Goal: Task Accomplishment & Management: Manage account settings

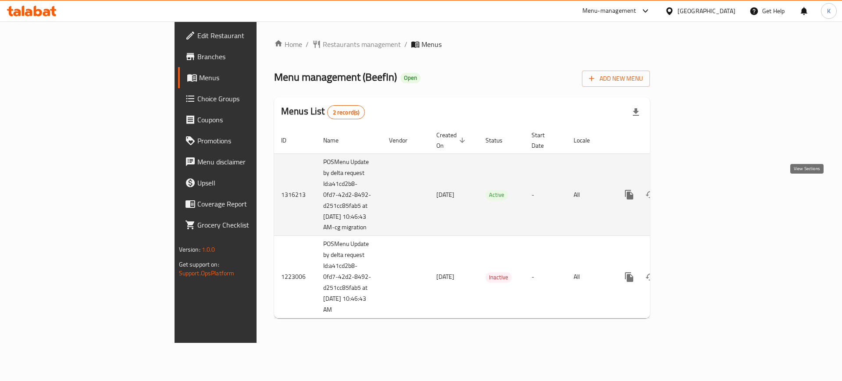
click at [697, 191] on icon "enhanced table" at bounding box center [693, 195] width 8 height 8
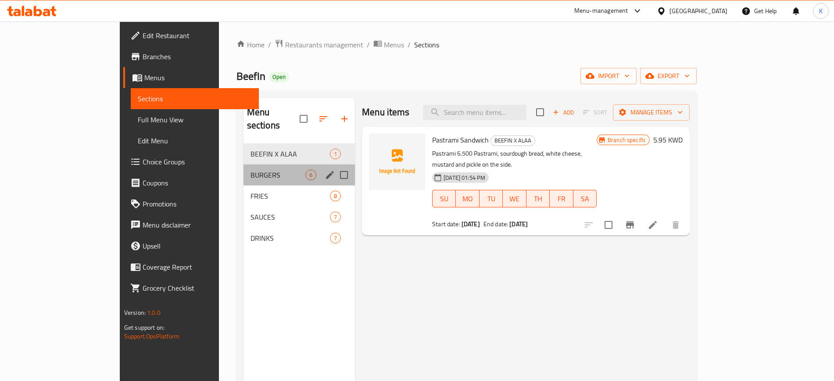
click at [243, 168] on div "BURGERS 6" at bounding box center [298, 174] width 111 height 21
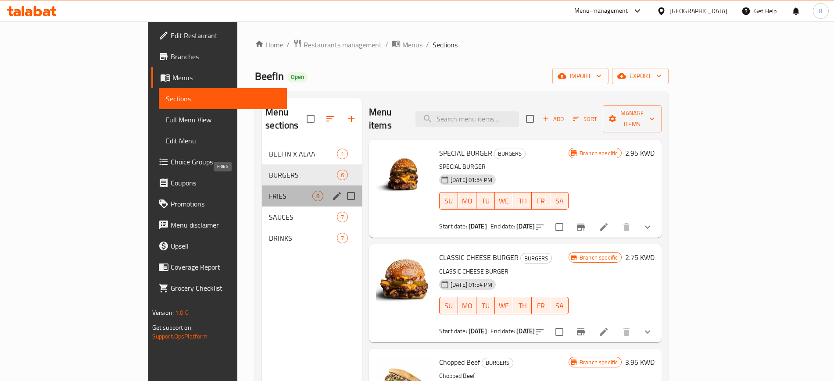
click at [269, 191] on span "FRIES" at bounding box center [290, 196] width 43 height 11
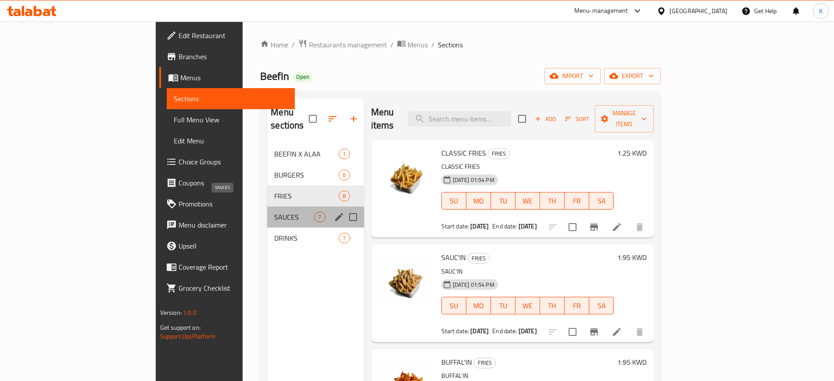
click at [274, 212] on span "SAUCES" at bounding box center [294, 217] width 40 height 11
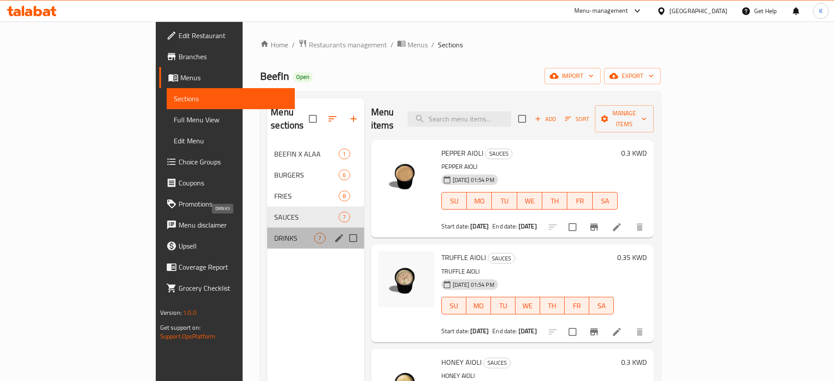
click at [274, 233] on span "DRINKS" at bounding box center [294, 238] width 40 height 11
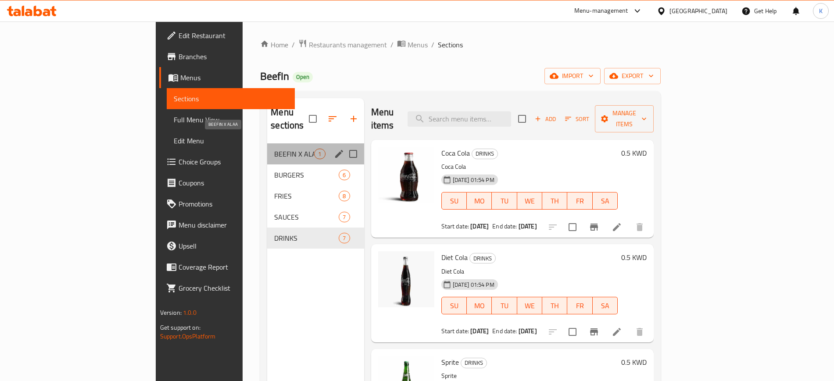
click at [274, 149] on span "BEEFIN X ALAA" at bounding box center [294, 154] width 40 height 11
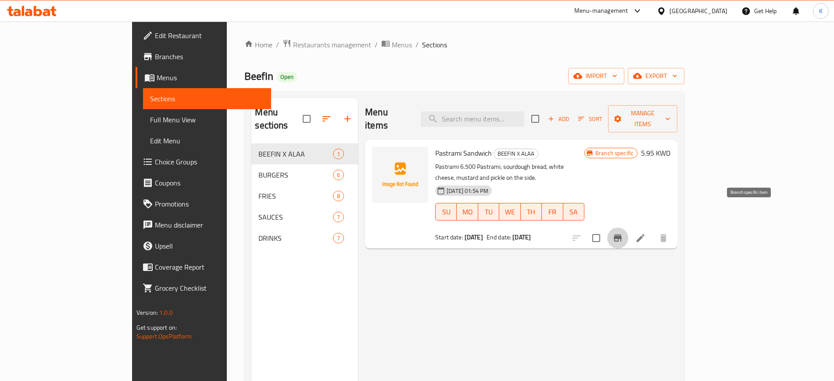
click at [628, 228] on button "Branch-specific-item" at bounding box center [617, 238] width 21 height 21
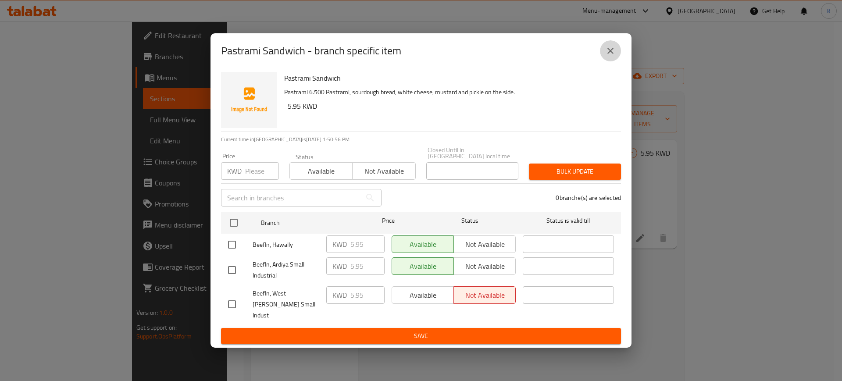
click at [613, 56] on icon "close" at bounding box center [610, 51] width 11 height 11
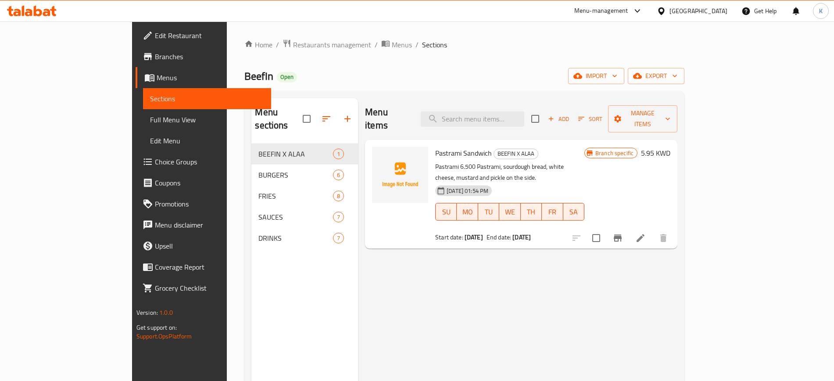
click at [646, 233] on icon at bounding box center [640, 238] width 11 height 11
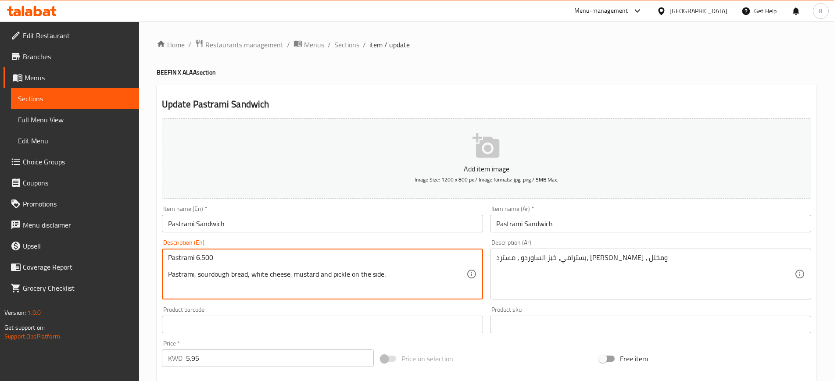
drag, startPoint x: 387, startPoint y: 277, endPoint x: 147, endPoint y: 248, distance: 242.1
paste textarea ", sourdough bread, white cheese, mustard and pickle on the side"
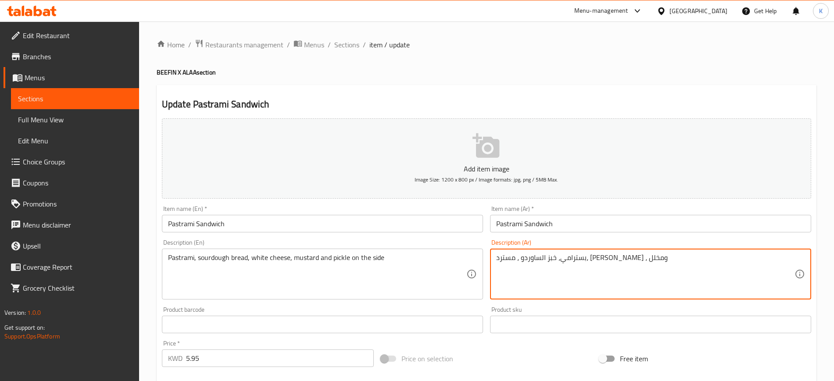
click at [554, 263] on textarea "بسترامي، خبز الساوردو ، مسترد، [PERSON_NAME] ، ومخلل" at bounding box center [645, 275] width 298 height 42
click at [463, 40] on ol "Home / Restaurants management / Menus / Sections / item / update" at bounding box center [487, 44] width 660 height 11
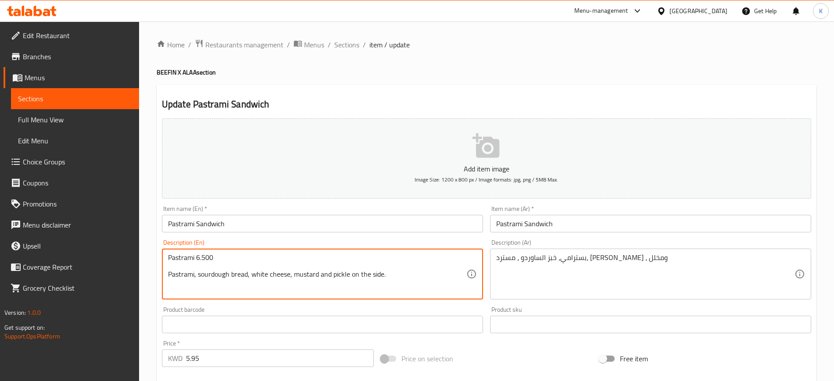
click at [395, 269] on textarea "Pastrami 6.500 Pastrami, sourdough bread, white cheese, mustard and pickle on t…" at bounding box center [317, 275] width 298 height 42
click at [393, 272] on textarea "Pastrami 6.500 Pastrami, sourdough bread, white cheese, mustard and pickle on t…" at bounding box center [317, 275] width 298 height 42
paste textarea "بسترامي، خبز الساوردو ، مسترد، [PERSON_NAME] ، ومخلل"
paste textarea "Pastrami, sourdough bread, white cheese, mustard and pickle on the side"
drag, startPoint x: 389, startPoint y: 274, endPoint x: 158, endPoint y: 249, distance: 231.6
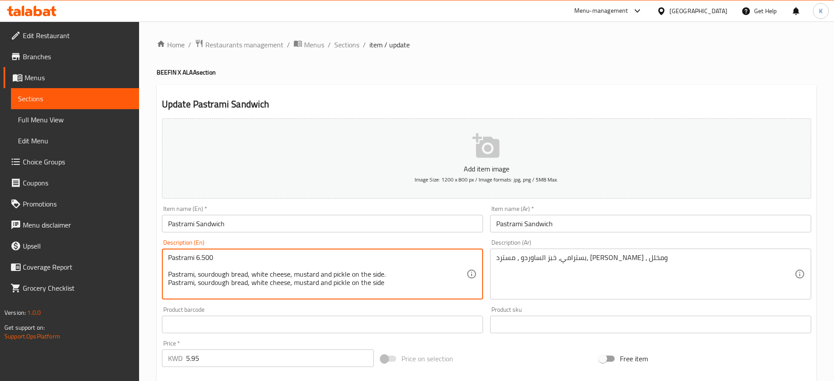
click at [158, 249] on div "Description (En) Pastrami 6.500 Pastrami, sourdough bread, white cheese, mustar…" at bounding box center [322, 269] width 328 height 67
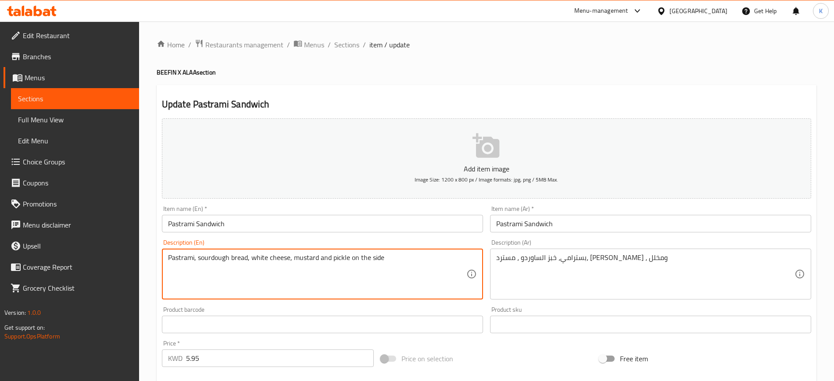
click at [168, 266] on textarea "Pastrami, sourdough bread, white cheese, mustard and pickle on the side" at bounding box center [317, 275] width 298 height 42
type textarea "Pastrami, sourdough bread, white cheese, mustard and pickle on the side"
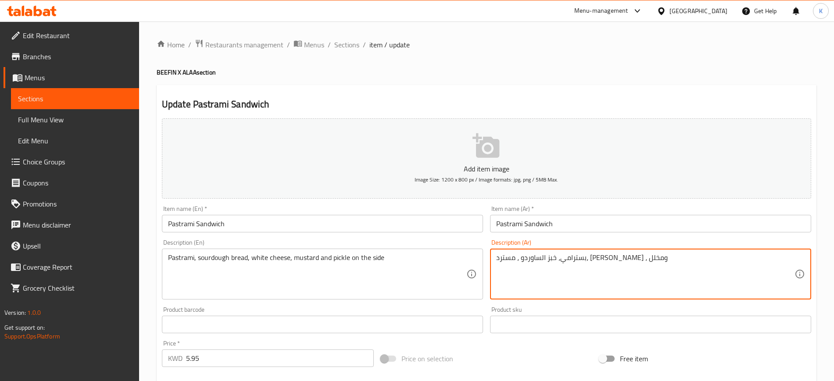
click at [608, 255] on textarea "بسترامي، خبز الساوردو ، مسترد، [PERSON_NAME] ، ومخلل" at bounding box center [645, 275] width 298 height 42
paste textarea "بسترامي"
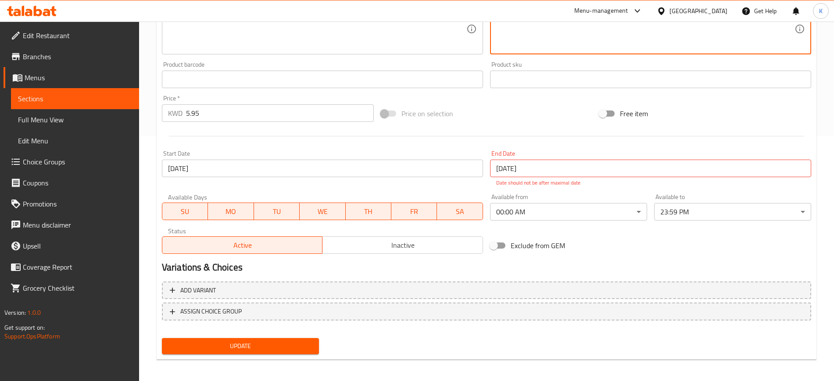
scroll to position [248, 0]
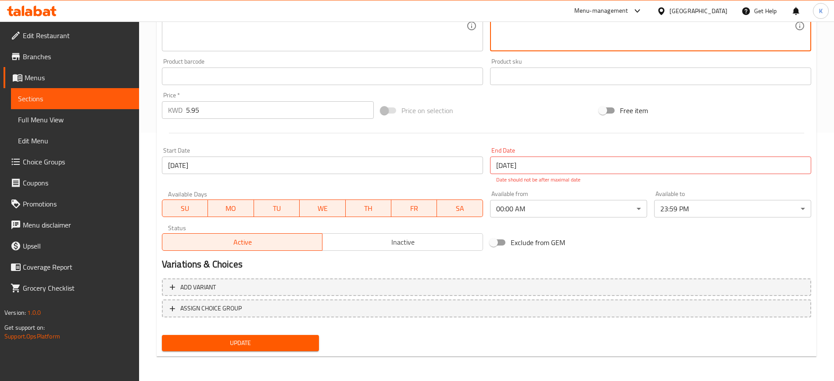
type textarea "بسترامي بسترامي، خبز الساوردو ، مسترد، [PERSON_NAME] ، ومخلل"
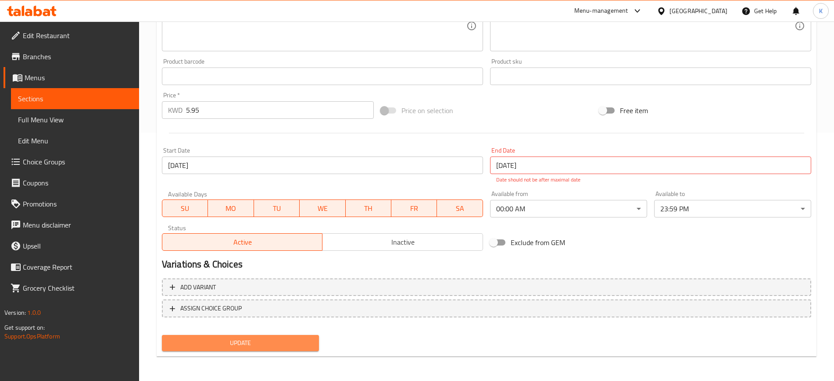
click at [257, 344] on span "Update" at bounding box center [240, 343] width 143 height 11
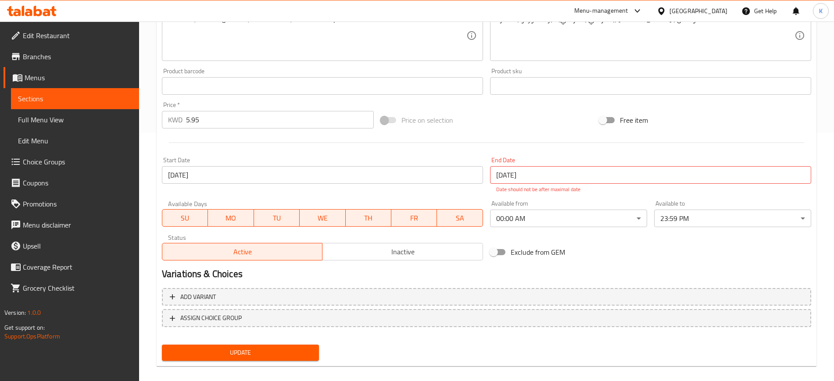
scroll to position [33, 0]
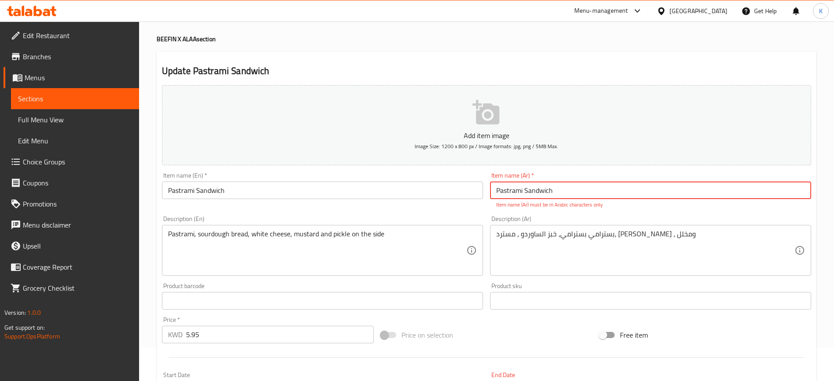
click at [542, 192] on input "Pastrami Sandwich" at bounding box center [650, 191] width 321 height 18
click at [34, 79] on span "Menus" at bounding box center [78, 77] width 107 height 11
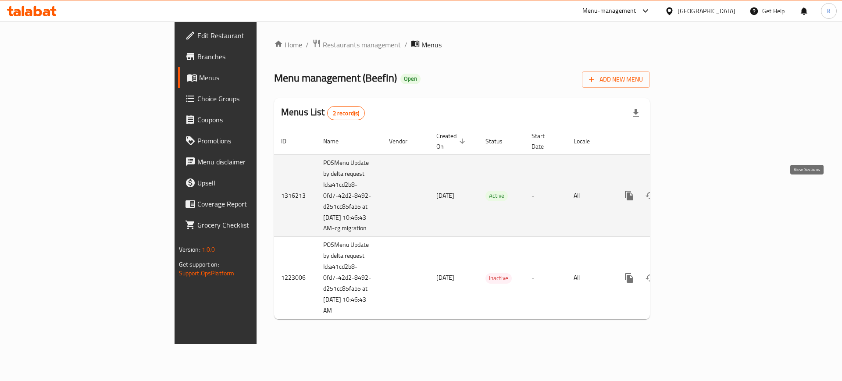
click at [698, 192] on icon "enhanced table" at bounding box center [692, 195] width 11 height 11
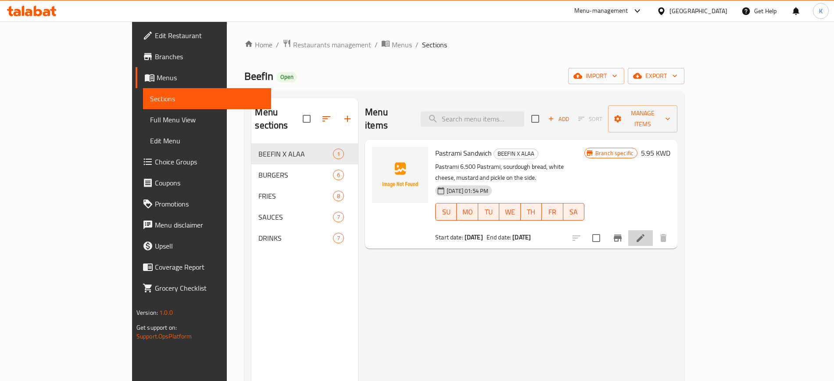
click at [653, 230] on li at bounding box center [640, 238] width 25 height 16
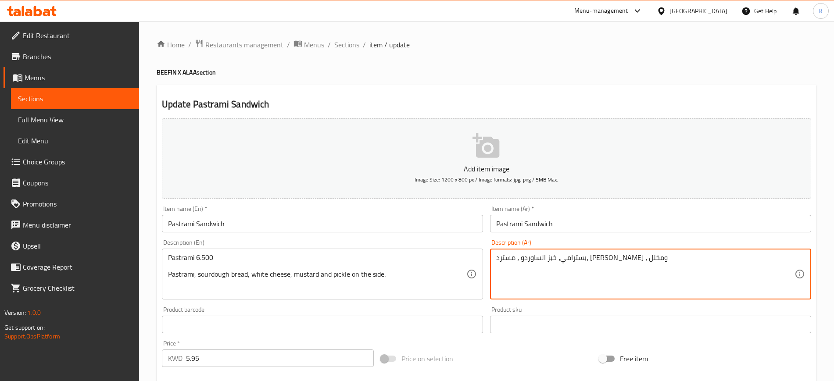
click at [589, 261] on textarea "بسترامي، خبز الساوردو ، مسترد، [PERSON_NAME] ، ومخلل" at bounding box center [645, 275] width 298 height 42
paste textarea "Pastrami Sandwich"
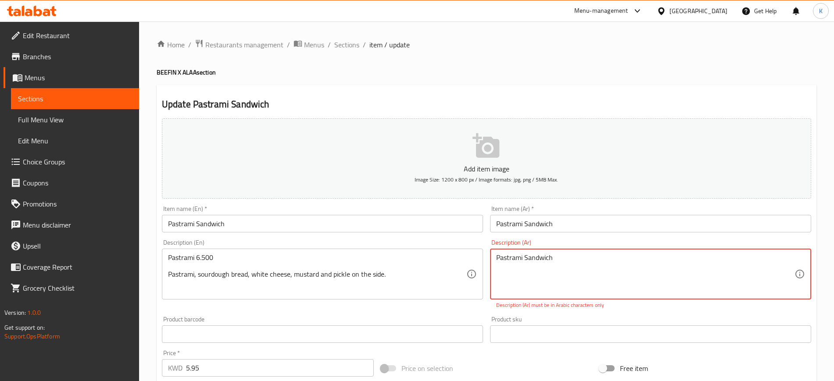
click at [528, 260] on textarea "Pastrami Sandwich" at bounding box center [645, 275] width 298 height 42
paste textarea "بسترامي بسترامي، خبز الساوردو ، مسترد، [PERSON_NAME] ، ومخلل"
type textarea "بسترامي بسترامي، خبز الساوردو ، مسترد، [PERSON_NAME] ، ومخلل"
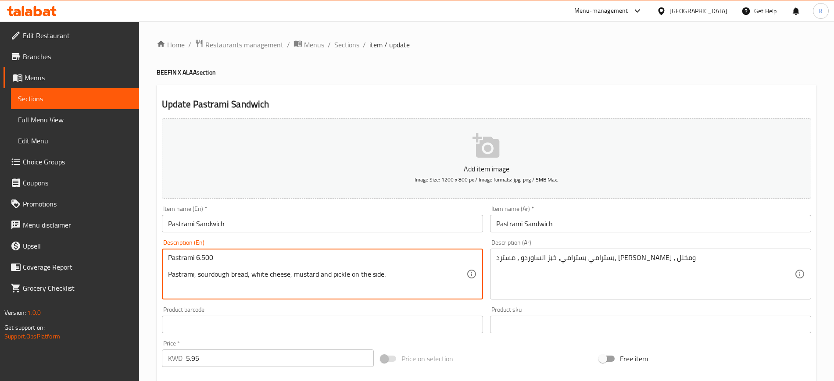
drag, startPoint x: 397, startPoint y: 277, endPoint x: 147, endPoint y: 254, distance: 251.5
paste textarea ", sourdough bread, white cheese, mustard and pickle on the side"
type textarea "Pastrami, sourdough bread, white cheese, mustard and pickle on the side"
click at [514, 226] on input "Pastrami Sandwich" at bounding box center [650, 224] width 321 height 18
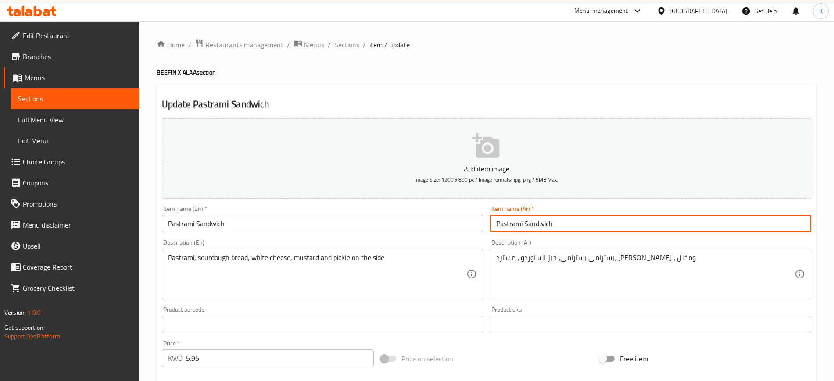
click at [514, 226] on input "Pastrami Sandwich" at bounding box center [650, 224] width 321 height 18
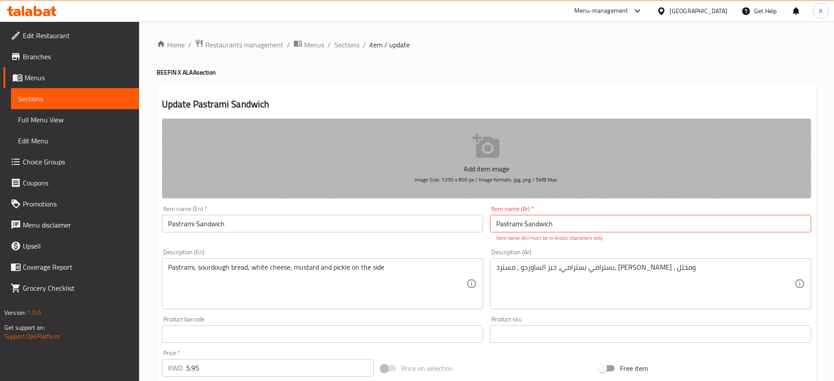
click at [512, 165] on p "Add item image" at bounding box center [486, 169] width 622 height 11
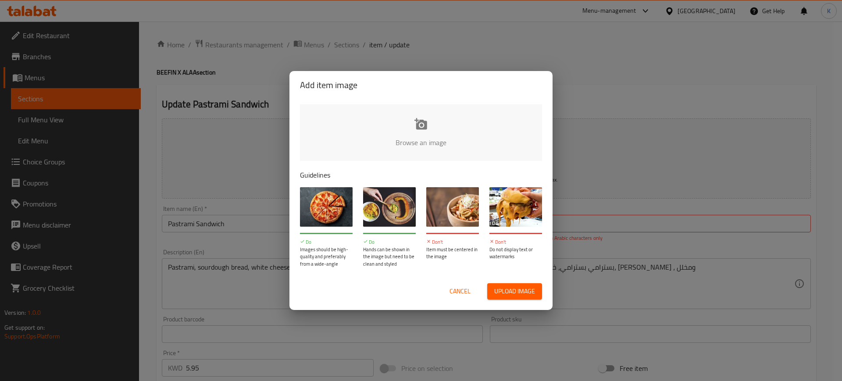
click at [454, 296] on span "Cancel" at bounding box center [460, 291] width 21 height 11
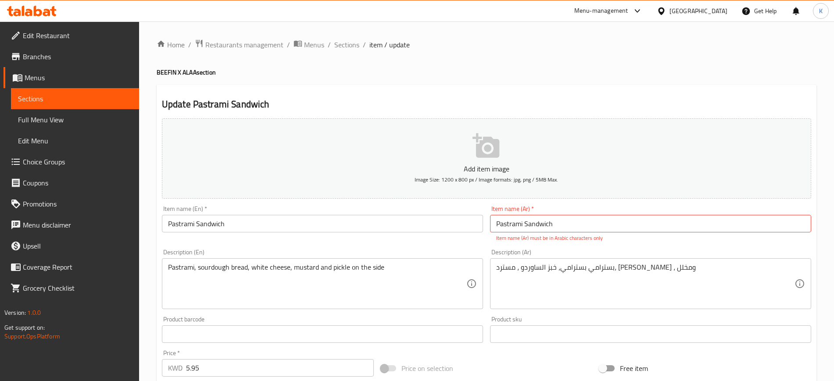
click at [563, 220] on input "Pastrami Sandwich" at bounding box center [650, 224] width 321 height 18
paste input "ساندويتش بسطرمة"
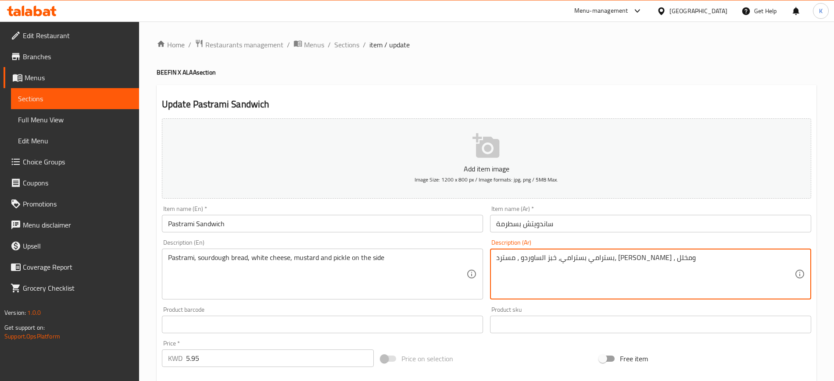
drag, startPoint x: 651, startPoint y: 268, endPoint x: 625, endPoint y: 267, distance: 26.4
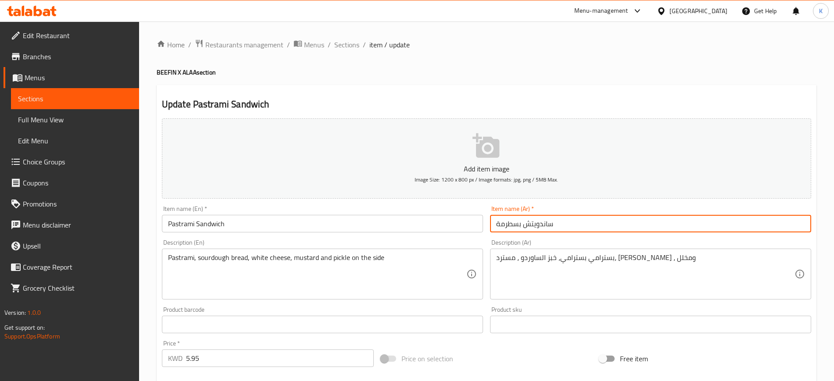
drag, startPoint x: 523, startPoint y: 226, endPoint x: 559, endPoint y: 224, distance: 36.0
click at [559, 224] on input "ساندويتش بسطرمة" at bounding box center [650, 224] width 321 height 18
type input "ساندويتش بسطرمة"
click at [610, 225] on input "ساندويتش بسطرمة" at bounding box center [650, 224] width 321 height 18
drag, startPoint x: 521, startPoint y: 225, endPoint x: 493, endPoint y: 221, distance: 28.0
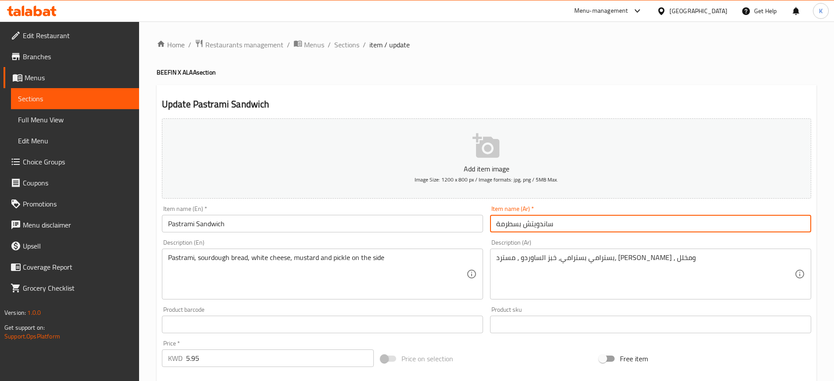
click at [493, 221] on input "ساندويتش بسطرمة" at bounding box center [650, 224] width 321 height 18
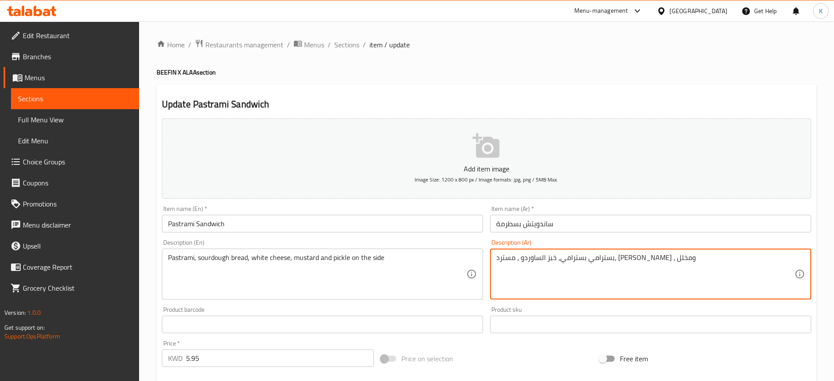
scroll to position [248, 0]
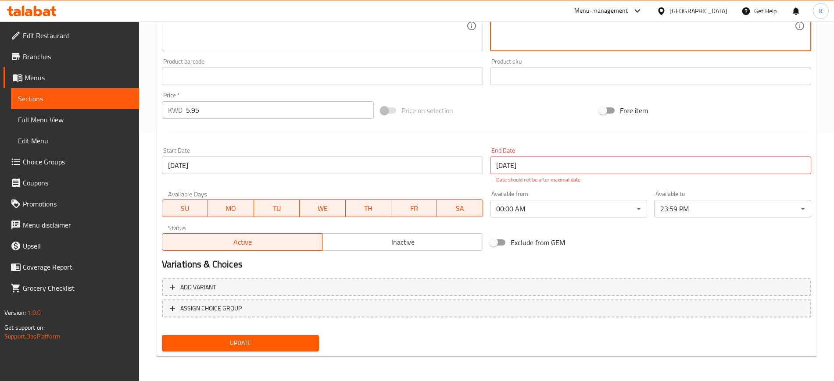
click at [243, 349] on button "Update" at bounding box center [240, 343] width 157 height 16
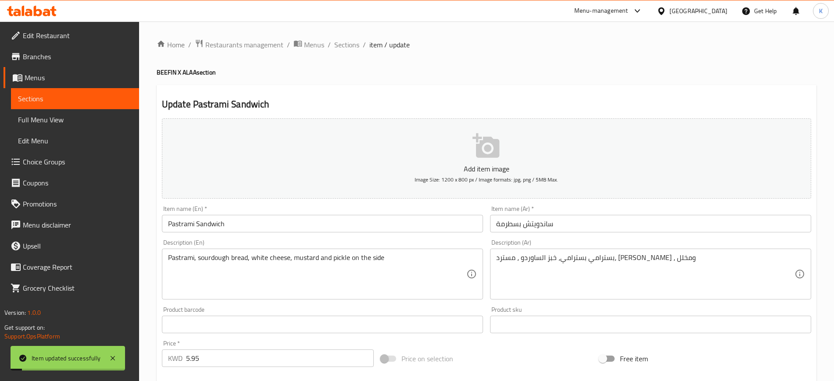
scroll to position [0, 0]
click at [353, 45] on span "Sections" at bounding box center [346, 44] width 25 height 11
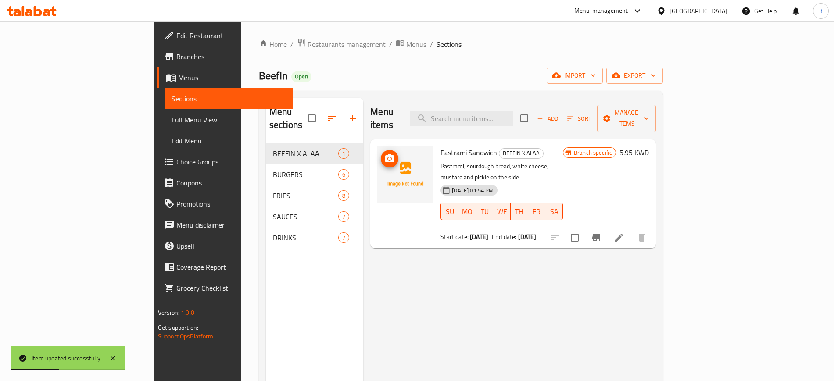
click at [385, 154] on icon "upload picture" at bounding box center [389, 158] width 9 height 8
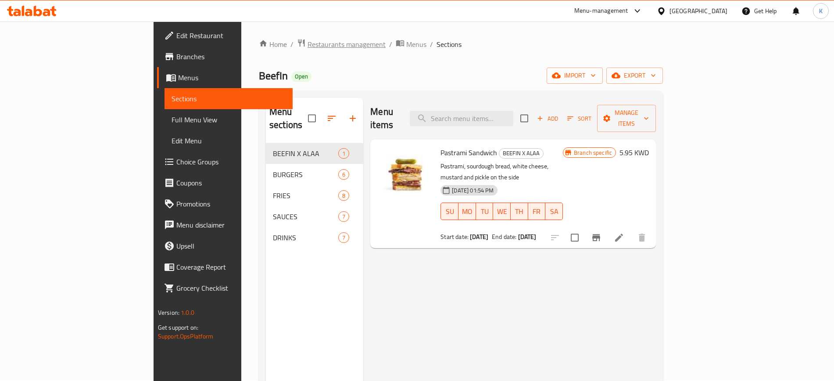
click at [307, 42] on span "Restaurants management" at bounding box center [346, 44] width 78 height 11
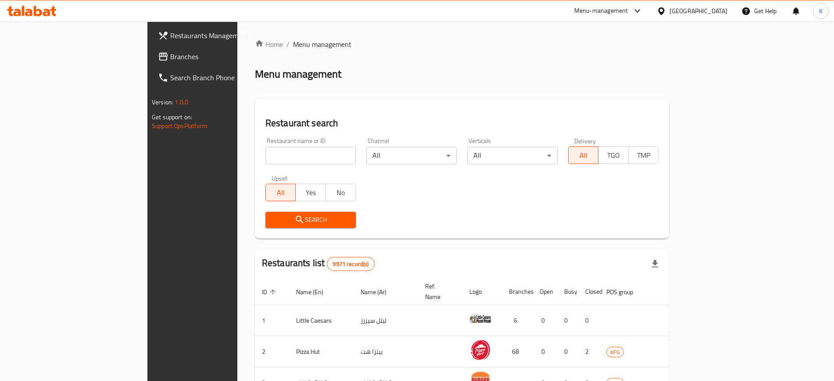
click at [265, 159] on input "search" at bounding box center [310, 156] width 90 height 18
paste input "Yup"
type input "Yup"
click button "Search" at bounding box center [310, 220] width 90 height 16
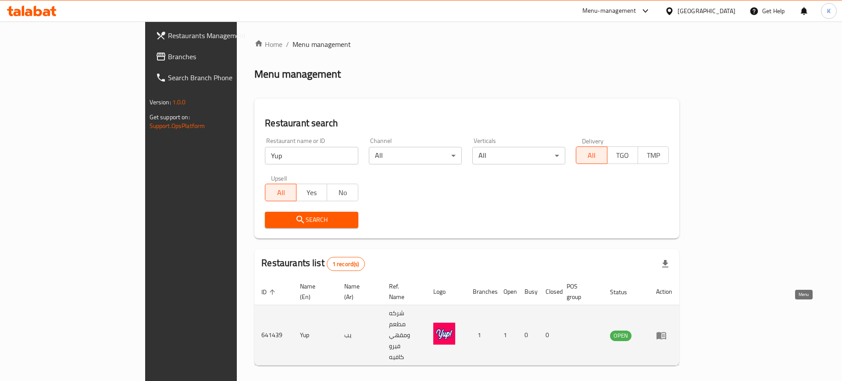
click at [667, 330] on icon "enhanced table" at bounding box center [661, 335] width 11 height 11
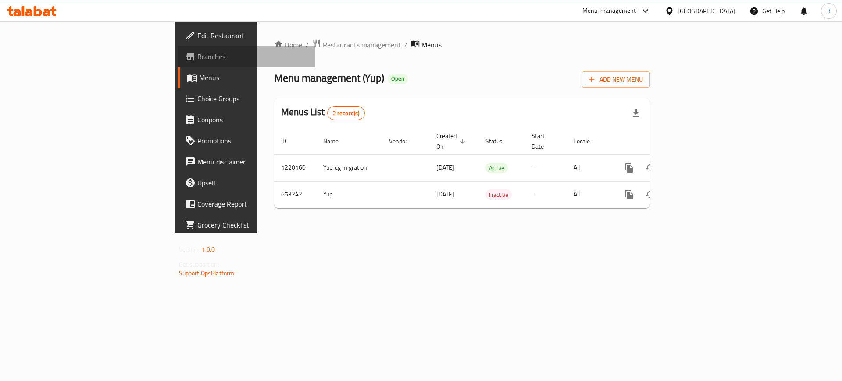
click at [197, 51] on span "Branches" at bounding box center [252, 56] width 111 height 11
